Goal: Task Accomplishment & Management: Complete application form

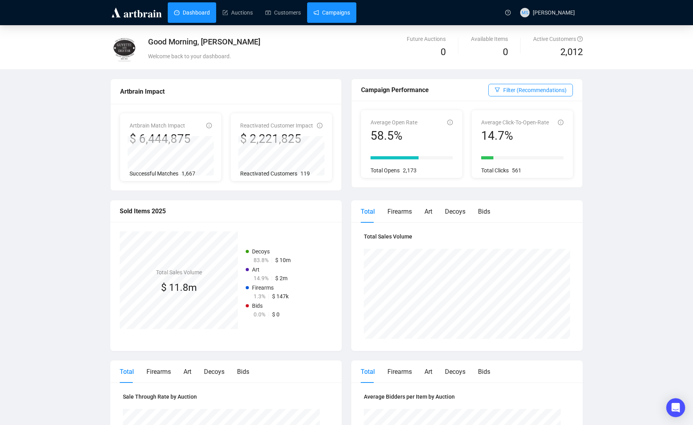
click at [324, 14] on link "Campaigns" at bounding box center [331, 12] width 37 height 20
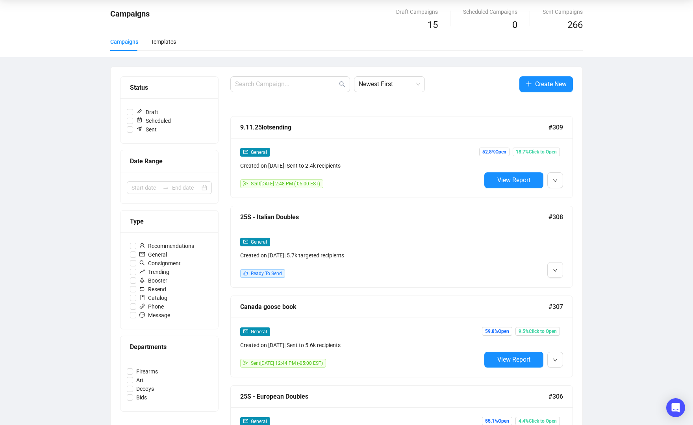
scroll to position [52, 0]
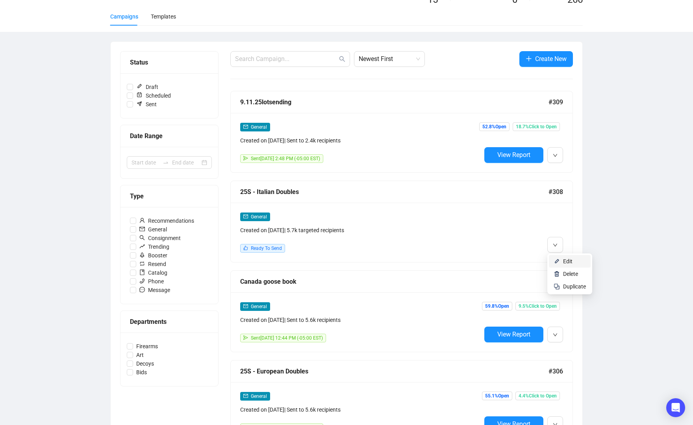
click at [562, 262] on li "Edit" at bounding box center [569, 261] width 42 height 13
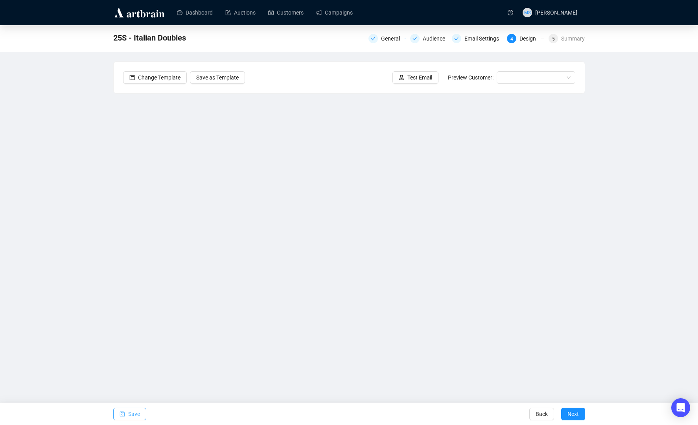
click at [131, 412] on span "Save" at bounding box center [134, 414] width 12 height 22
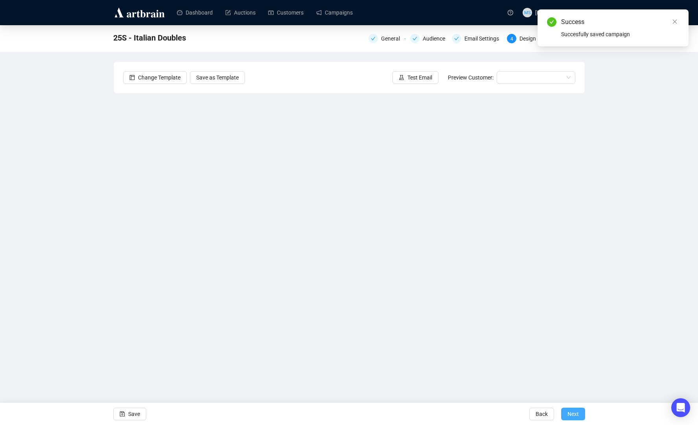
click at [572, 411] on span "Next" at bounding box center [573, 414] width 11 height 22
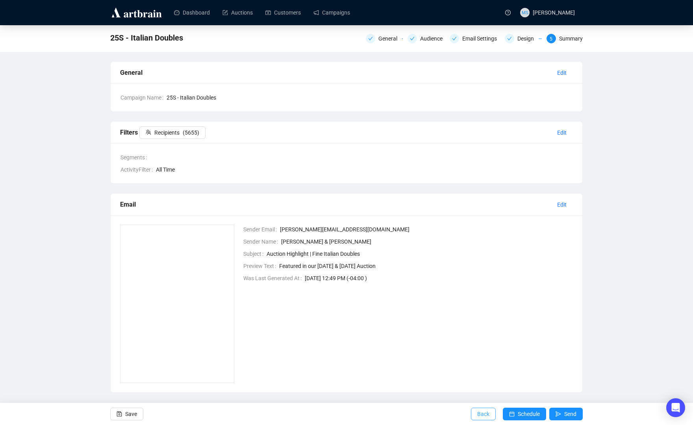
click at [485, 410] on span "Back" at bounding box center [483, 414] width 12 height 22
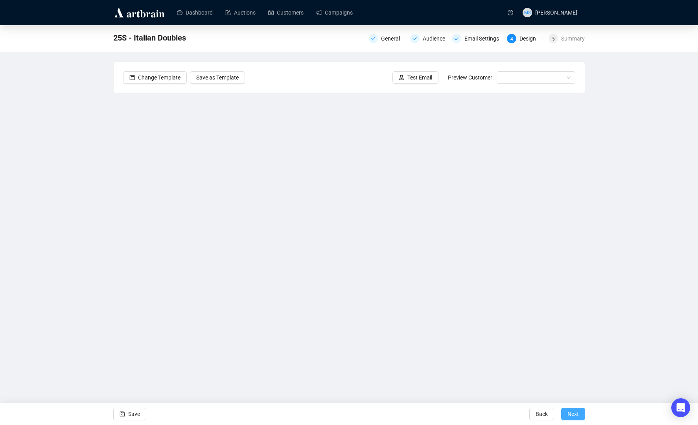
click at [567, 411] on button "Next" at bounding box center [573, 414] width 24 height 13
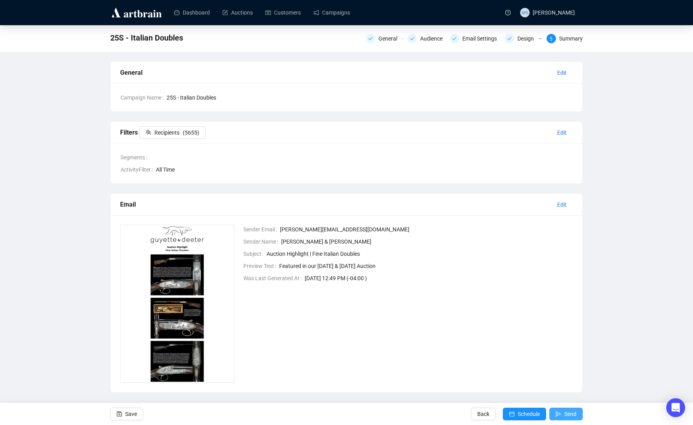
click at [568, 408] on span "Send" at bounding box center [570, 414] width 12 height 22
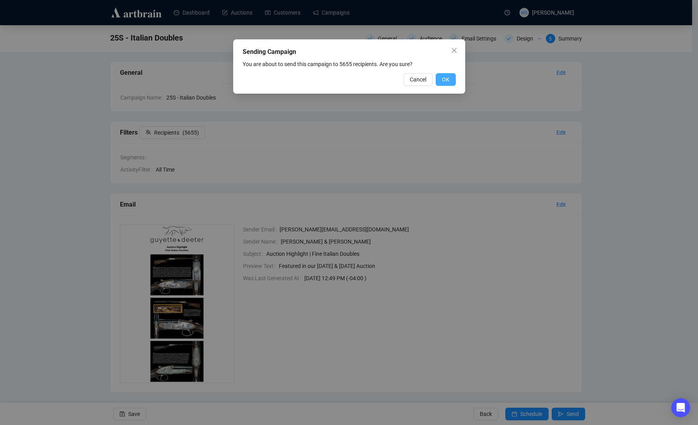
click at [445, 82] on span "OK" at bounding box center [445, 79] width 7 height 9
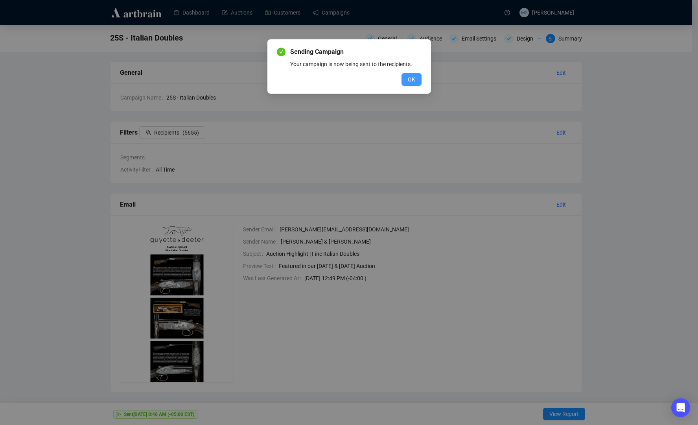
click at [420, 77] on button "OK" at bounding box center [412, 79] width 20 height 13
